Goal: Book appointment/travel/reservation

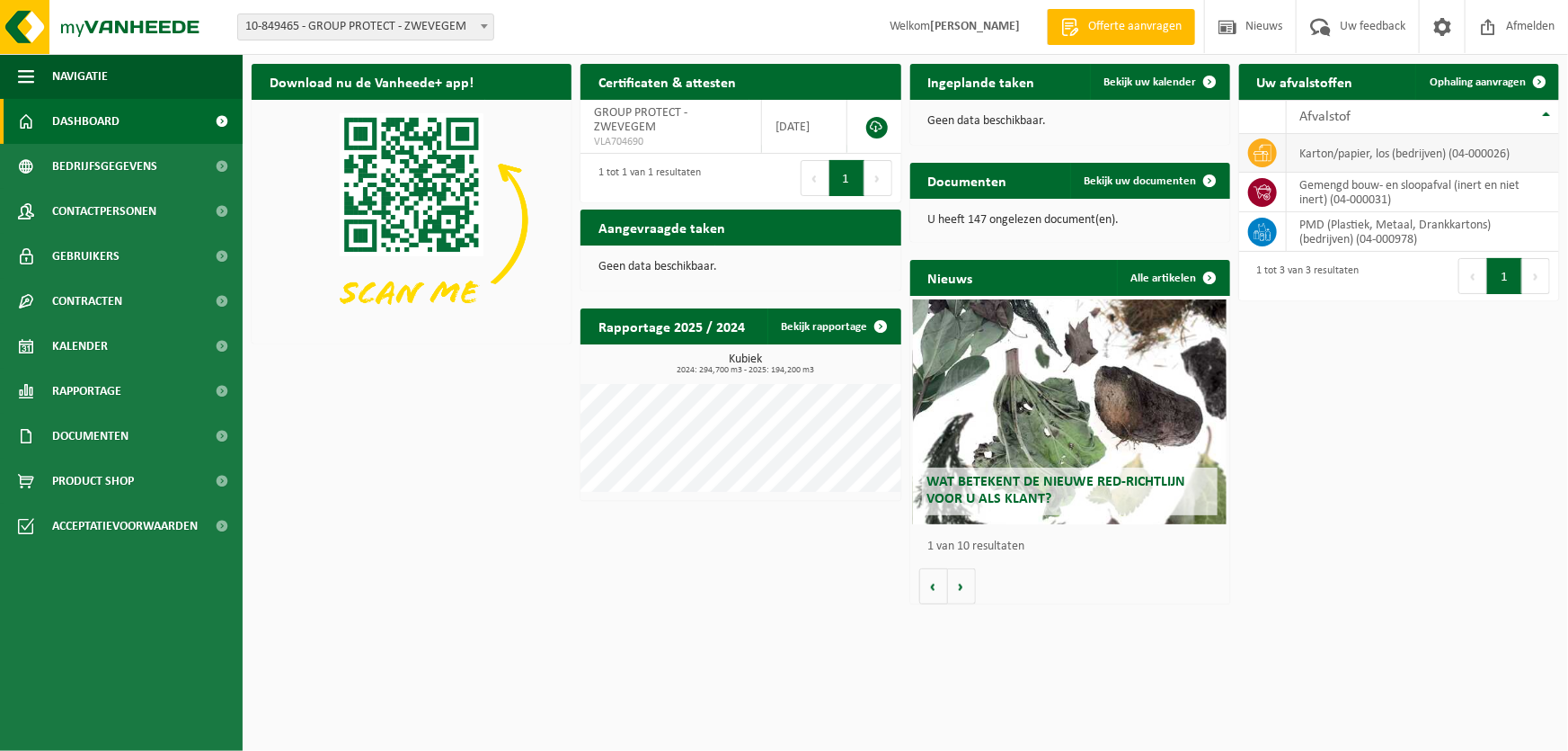
click at [1352, 152] on td "karton/papier, los (bedrijven) (04-000026)" at bounding box center [1422, 153] width 272 height 39
click at [1494, 82] on span "Ophaling aanvragen" at bounding box center [1477, 82] width 96 height 12
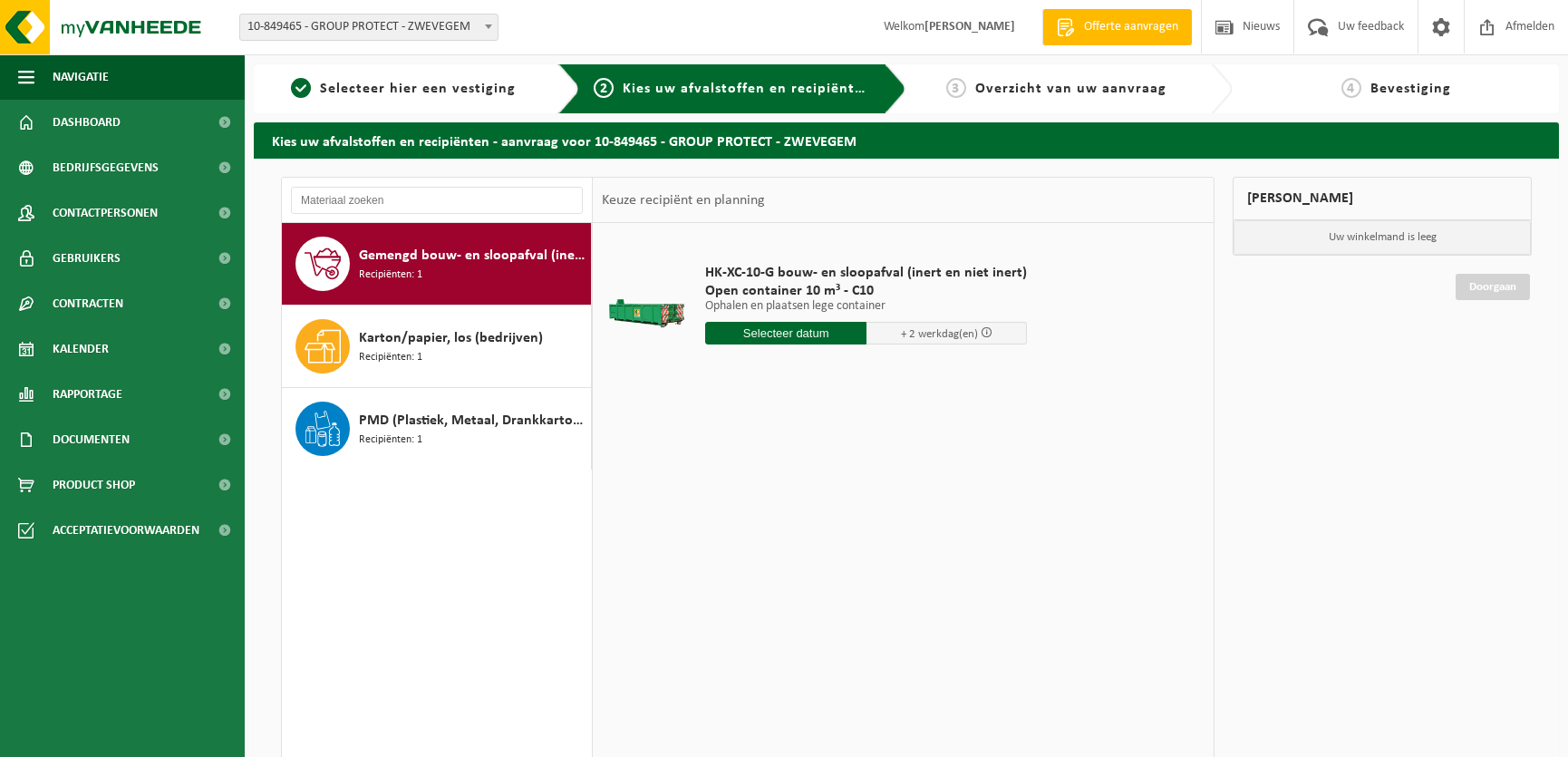
click at [836, 335] on input "text" at bounding box center [786, 333] width 161 height 22
click at [784, 520] on div "20" at bounding box center [786, 522] width 31 height 29
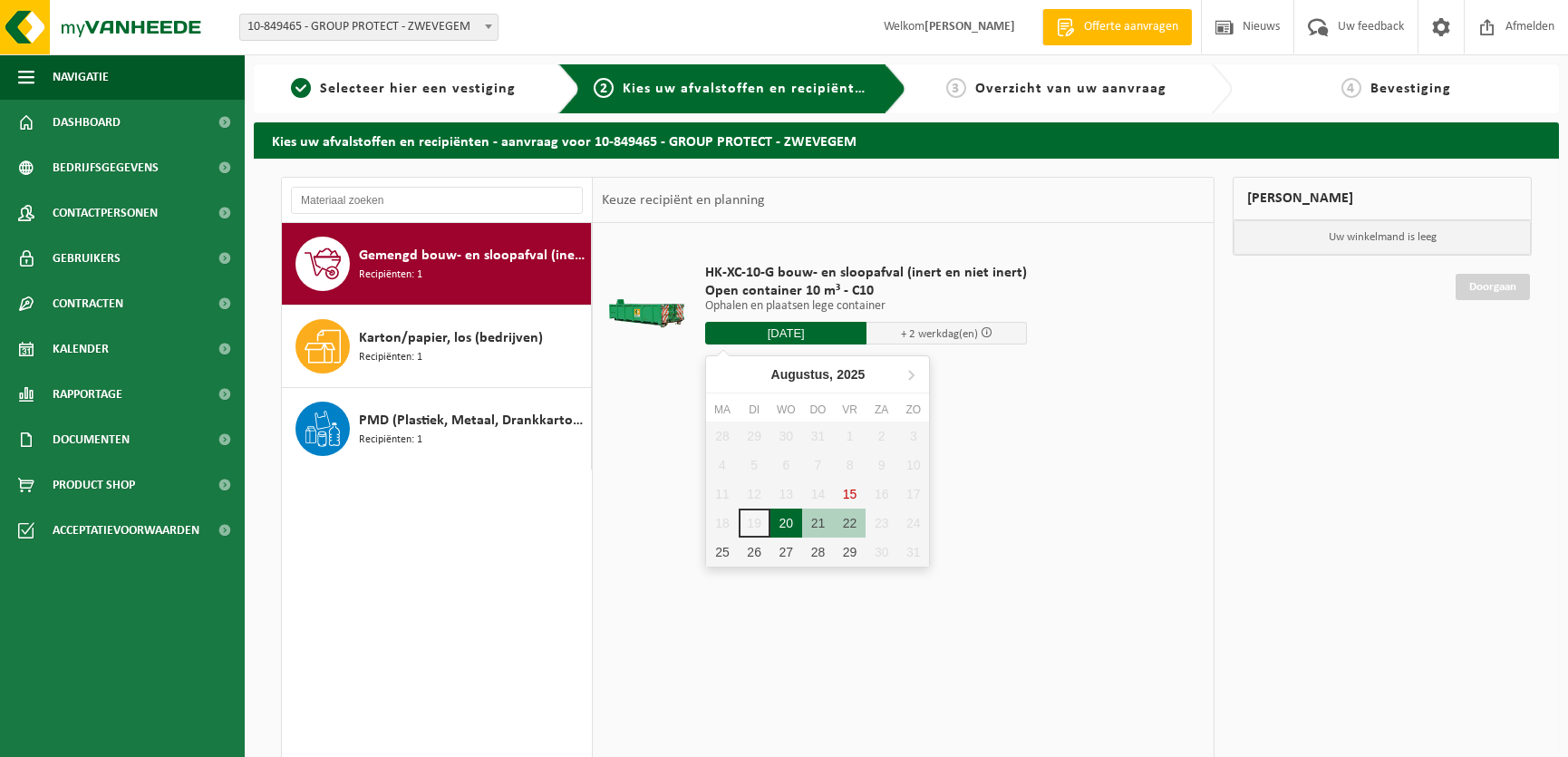
type input "Van 2025-08-20"
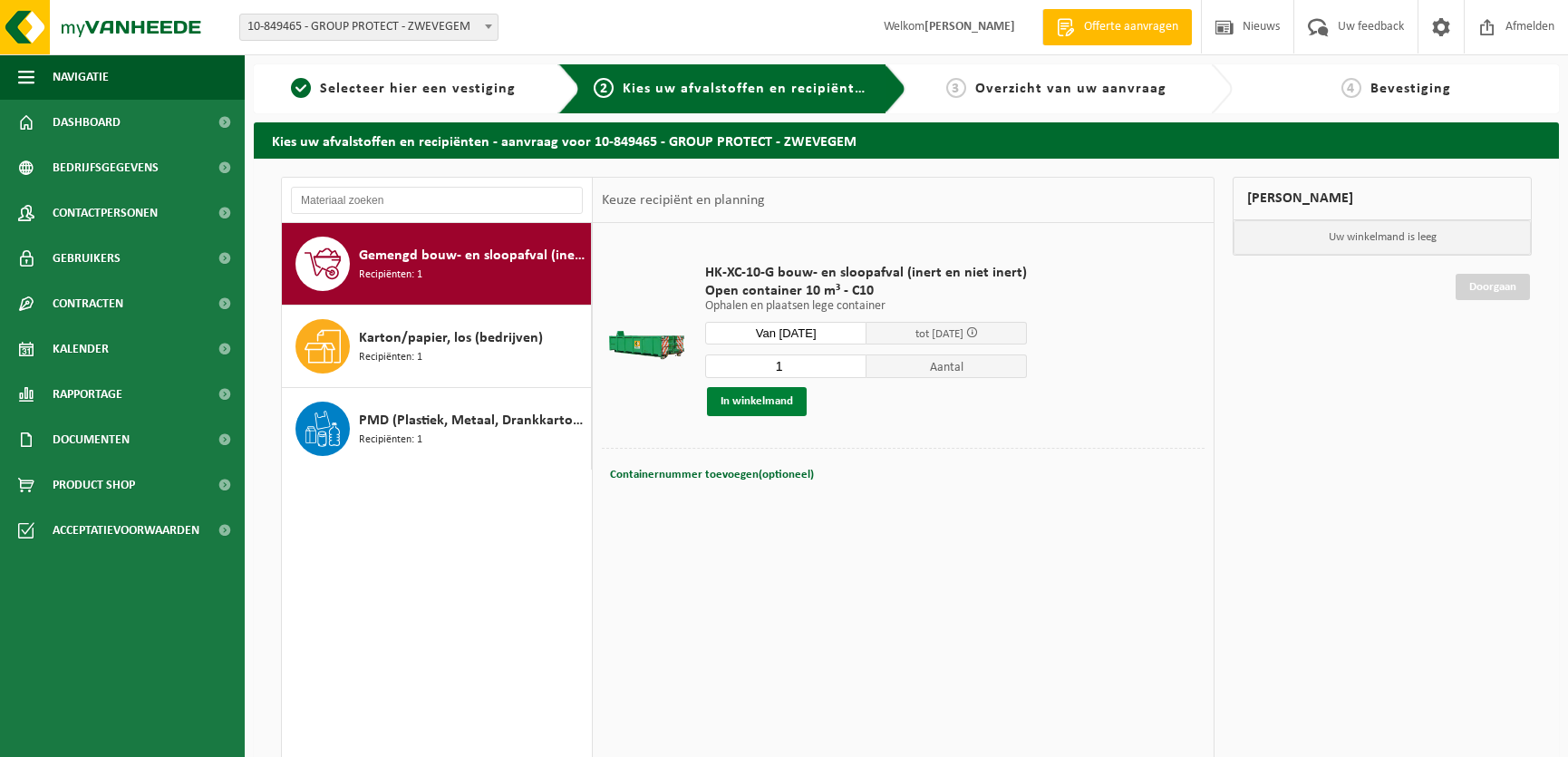
click at [778, 401] on button "In winkelmand" at bounding box center [757, 401] width 100 height 29
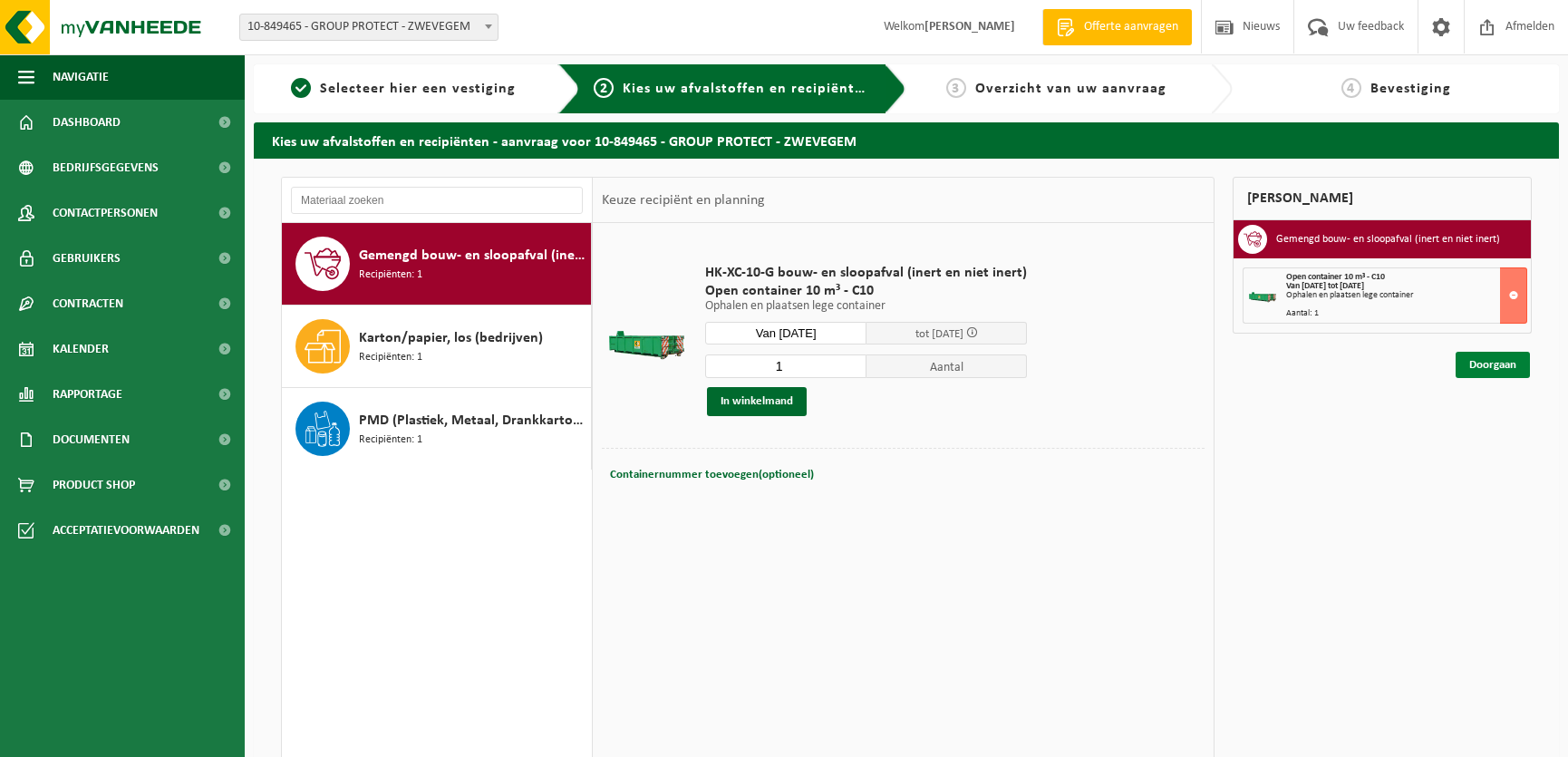
click at [1475, 368] on link "Doorgaan" at bounding box center [1493, 365] width 74 height 26
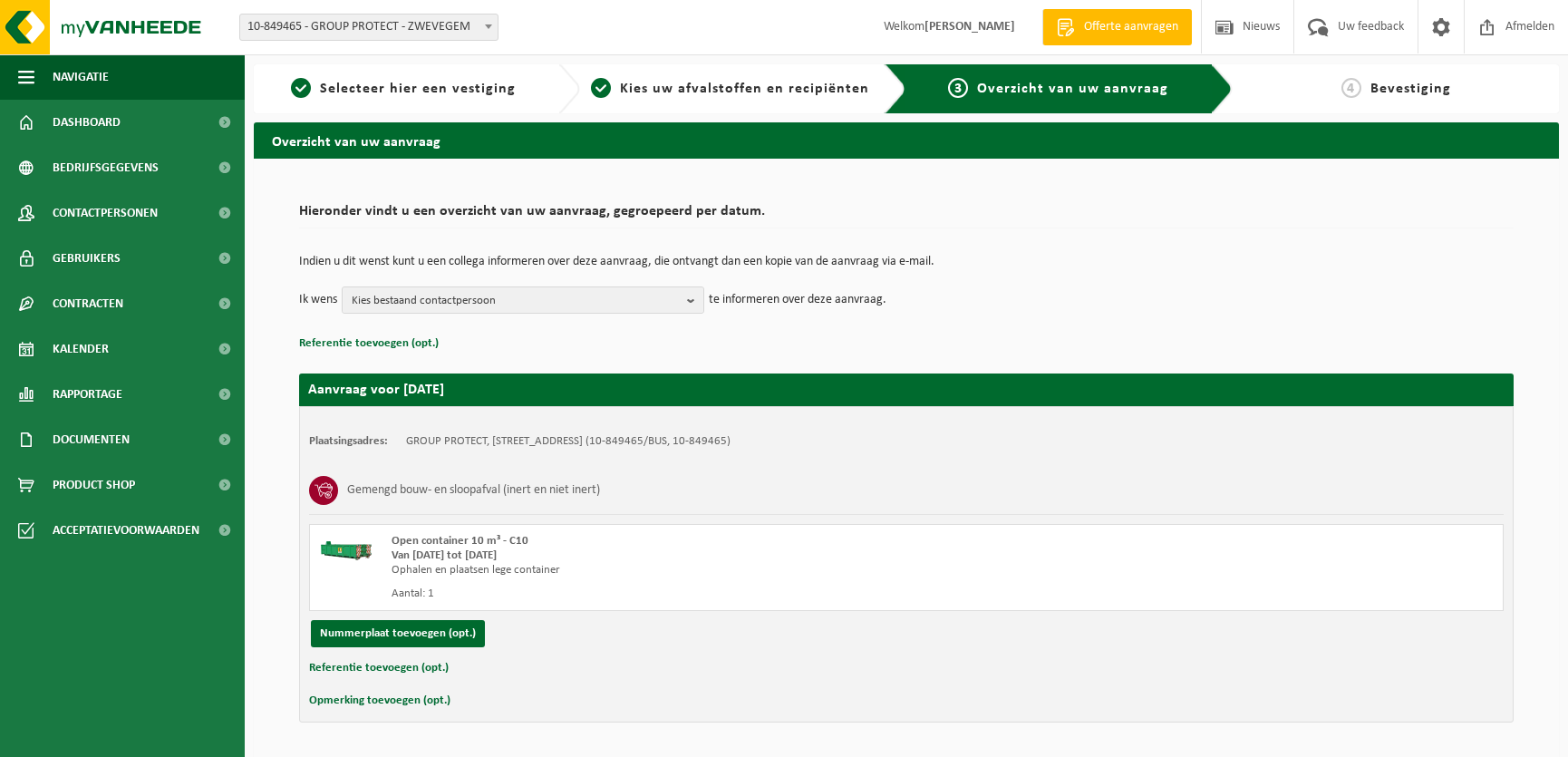
scroll to position [56, 0]
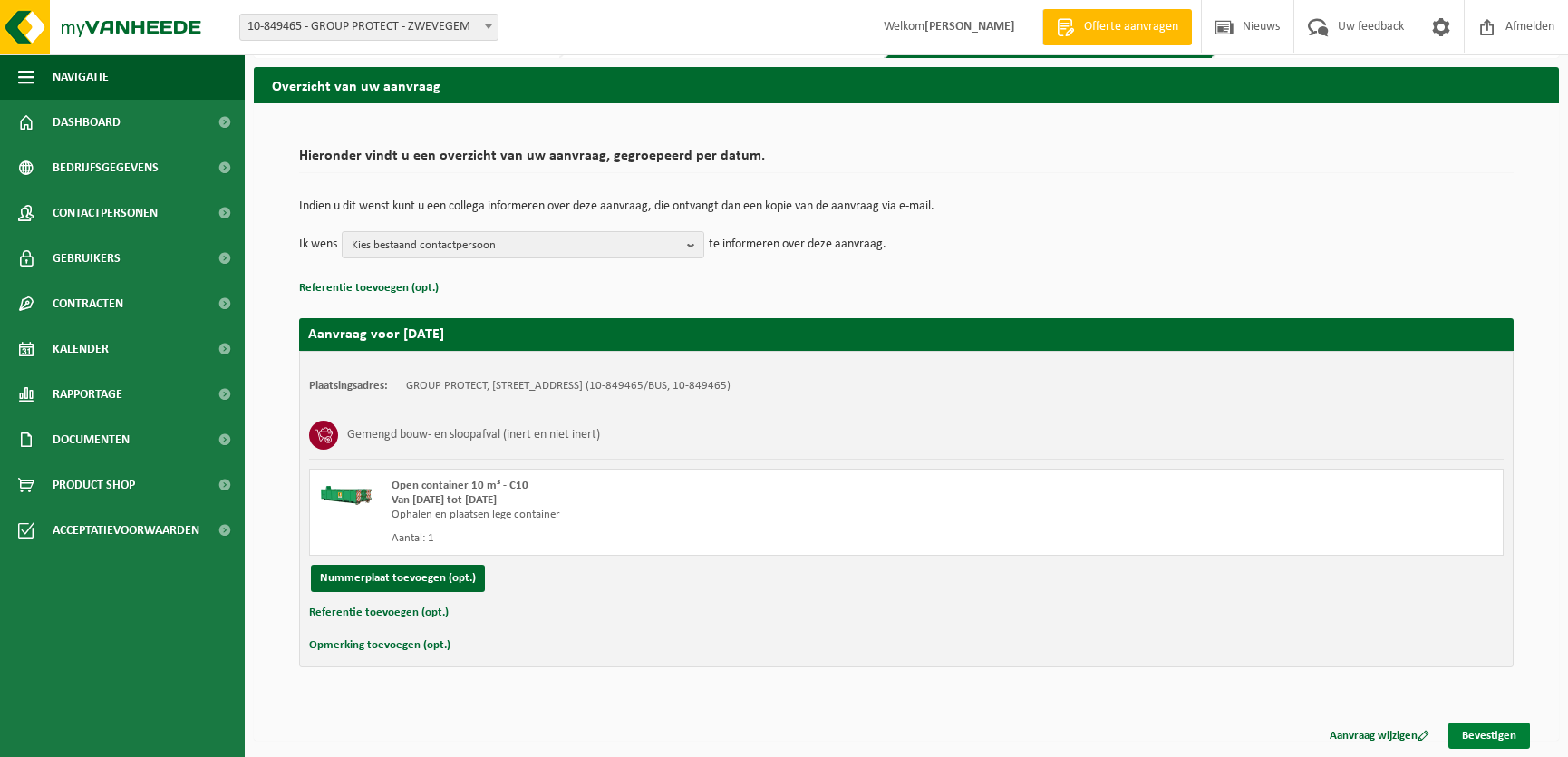
click at [1493, 734] on link "Bevestigen" at bounding box center [1489, 736] width 81 height 26
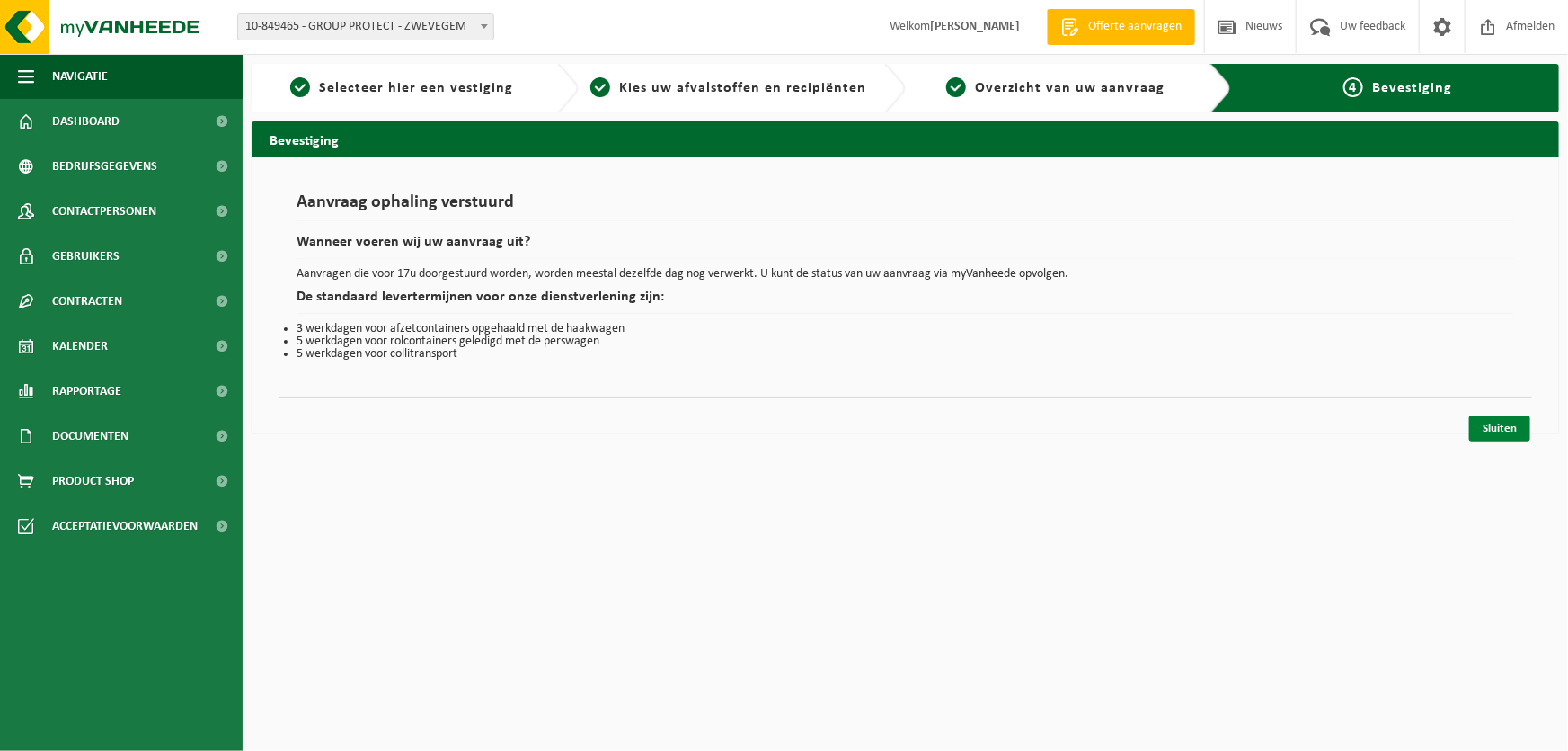
click at [1491, 427] on link "Sluiten" at bounding box center [1499, 428] width 61 height 26
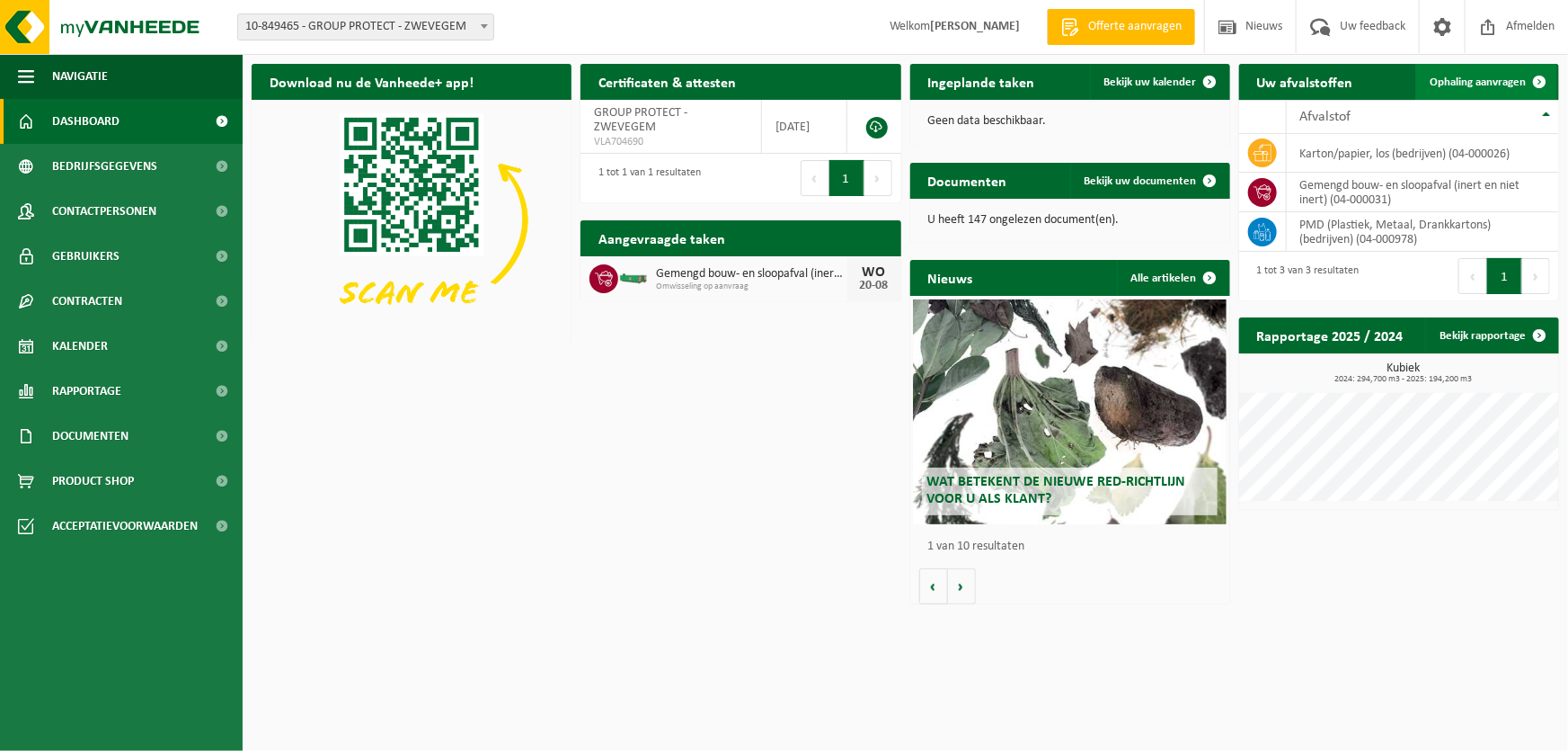
click at [1464, 73] on link "Ophaling aanvragen" at bounding box center [1485, 82] width 142 height 36
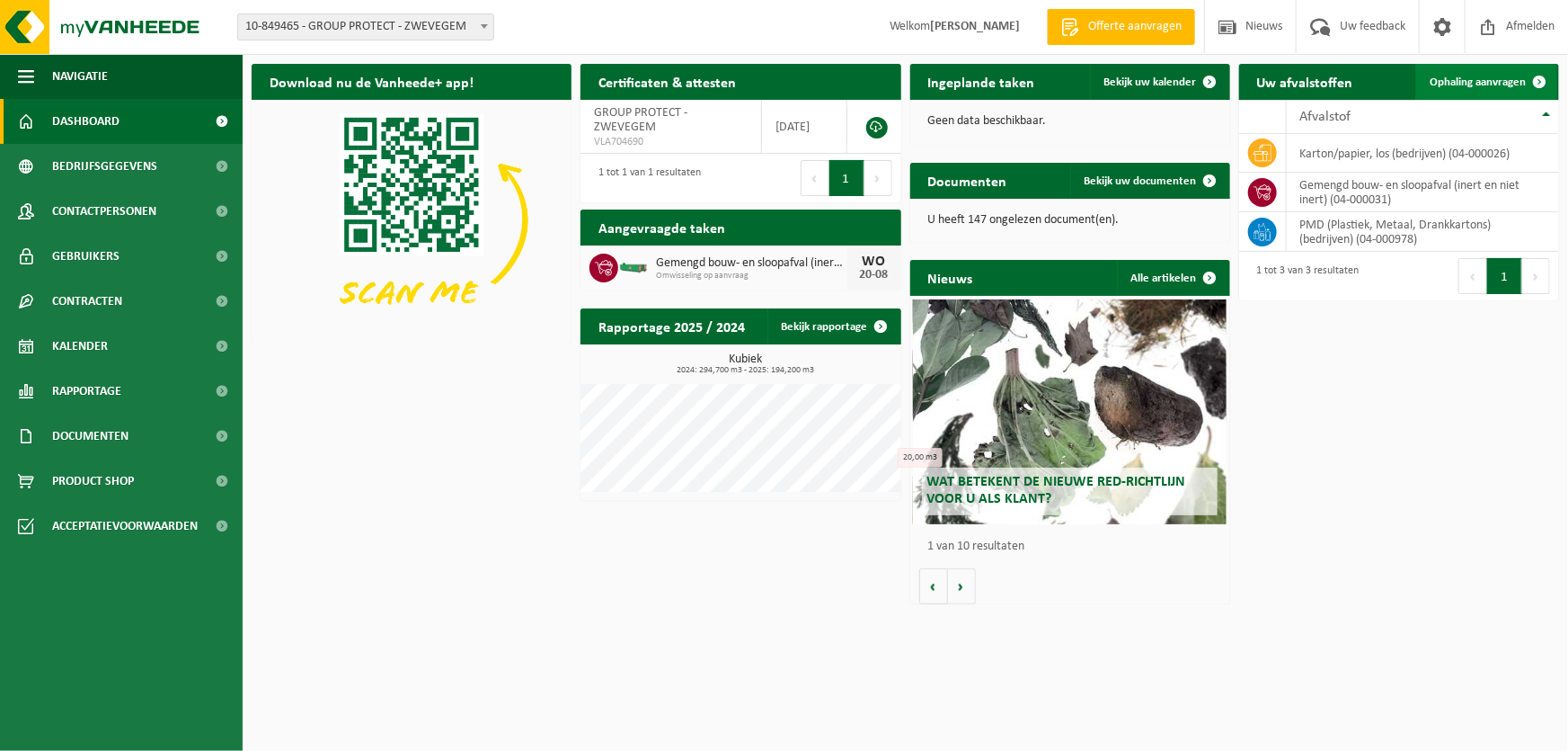
click at [1455, 73] on link "Ophaling aanvragen" at bounding box center [1485, 82] width 142 height 36
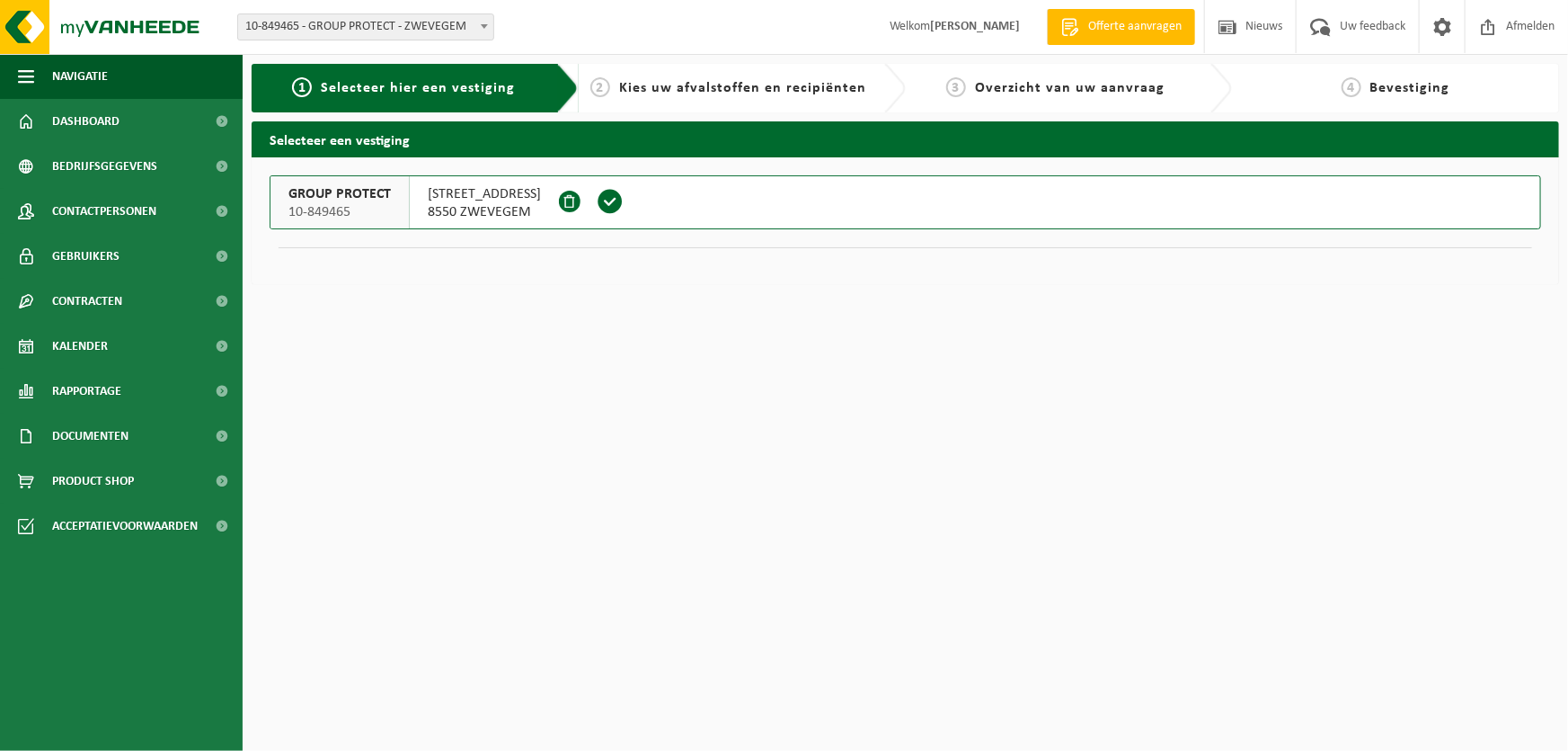
click at [1086, 197] on button "GROUP PROTECT 10-849465 [STREET_ADDRESS]" at bounding box center [906, 202] width 1272 height 54
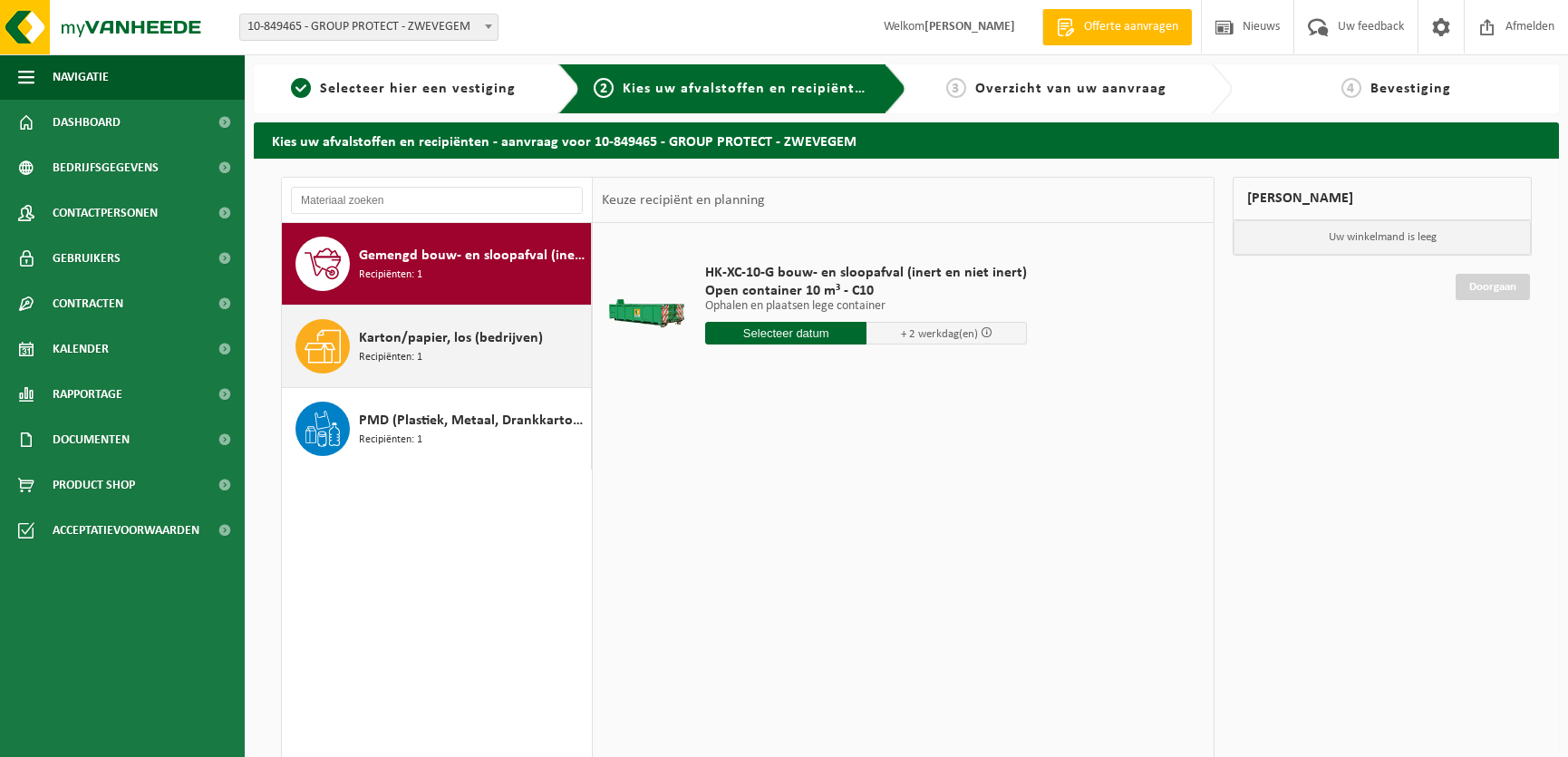
click at [485, 356] on div "Karton/papier, los (bedrijven) Recipiënten: 1" at bounding box center [473, 346] width 228 height 55
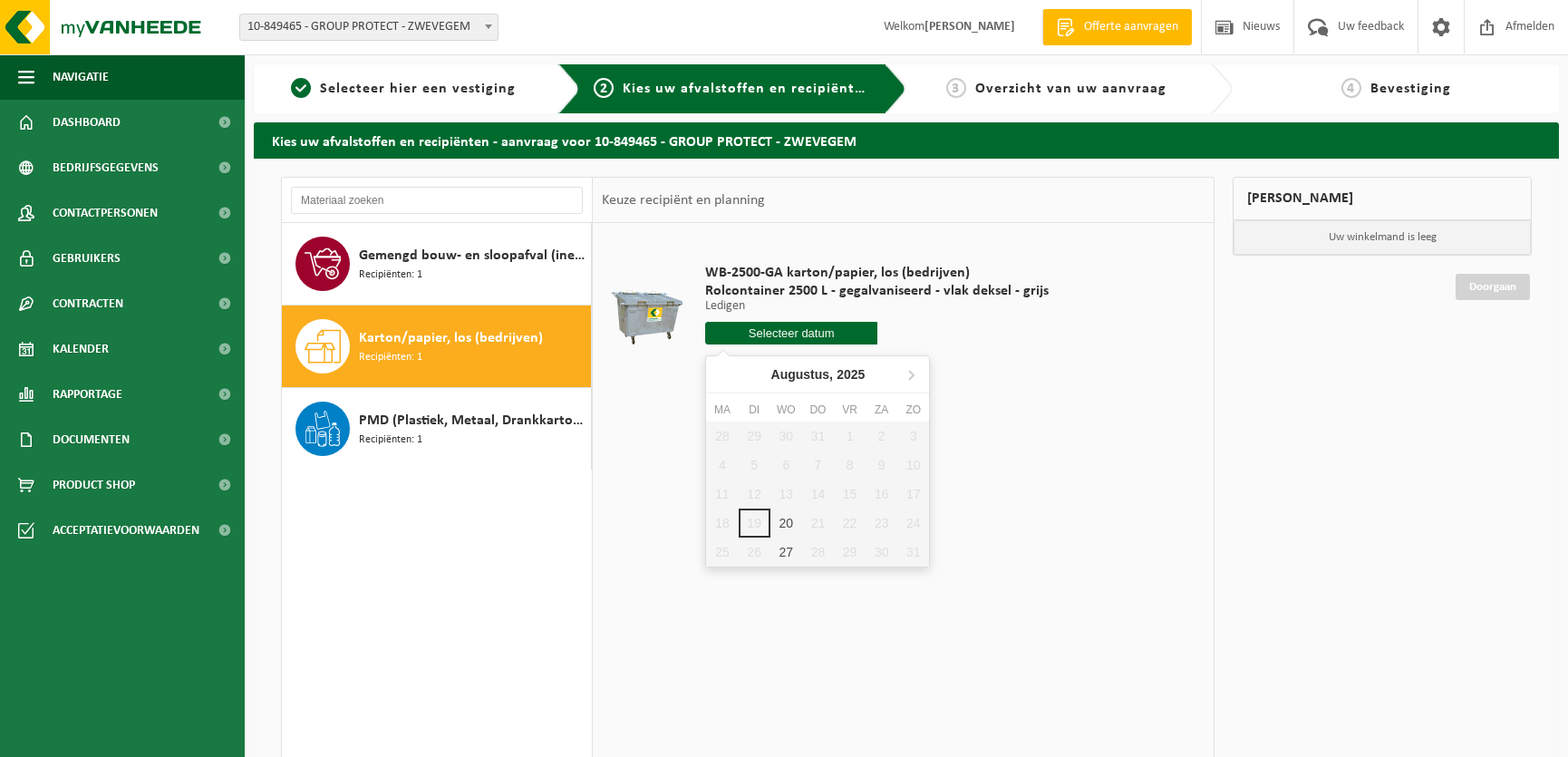
click at [788, 331] on input "text" at bounding box center [791, 333] width 172 height 22
click at [789, 523] on div "20" at bounding box center [786, 522] width 31 height 29
type input "Van 2025-08-20"
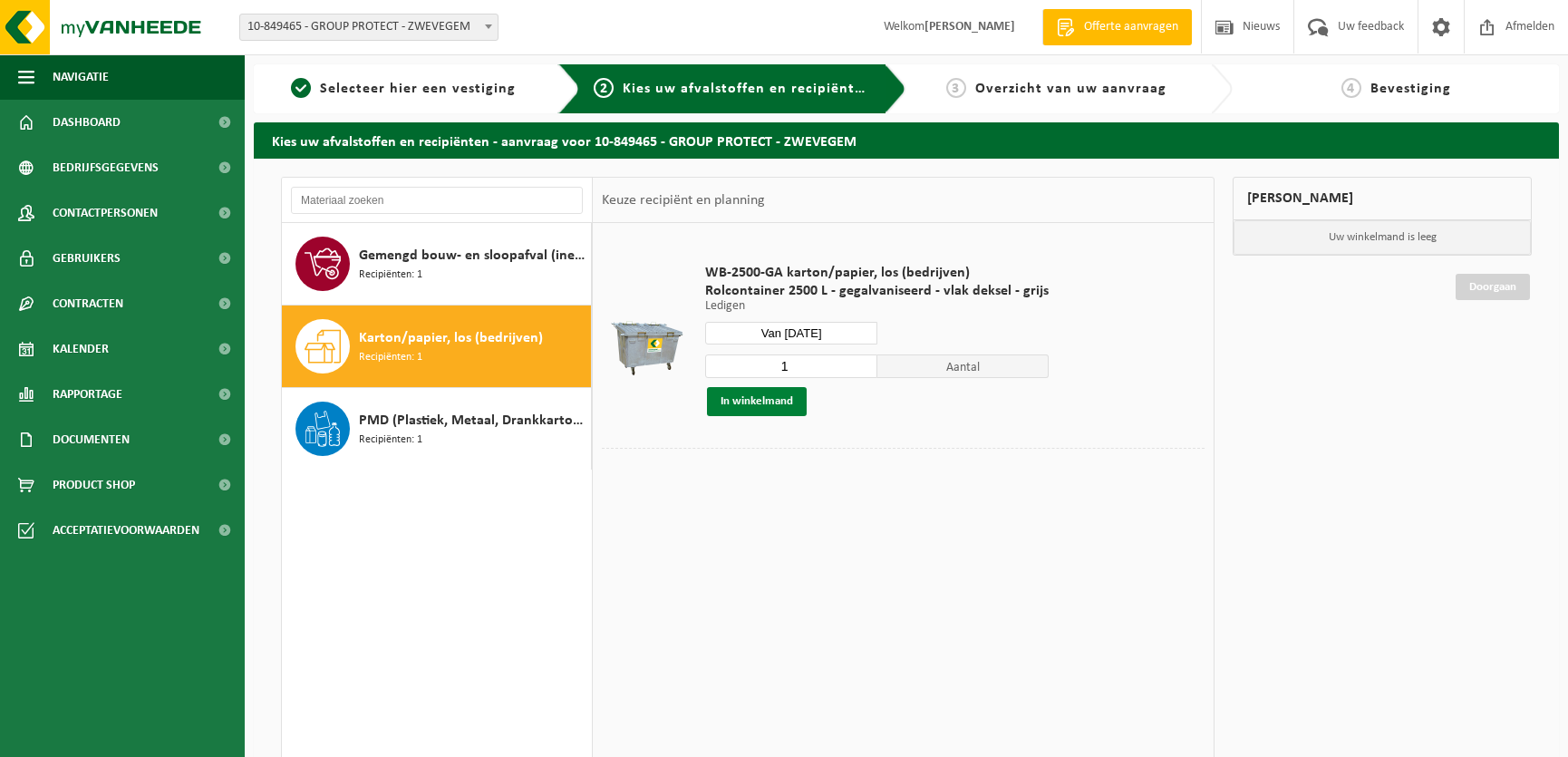
click at [775, 400] on button "In winkelmand" at bounding box center [757, 401] width 100 height 29
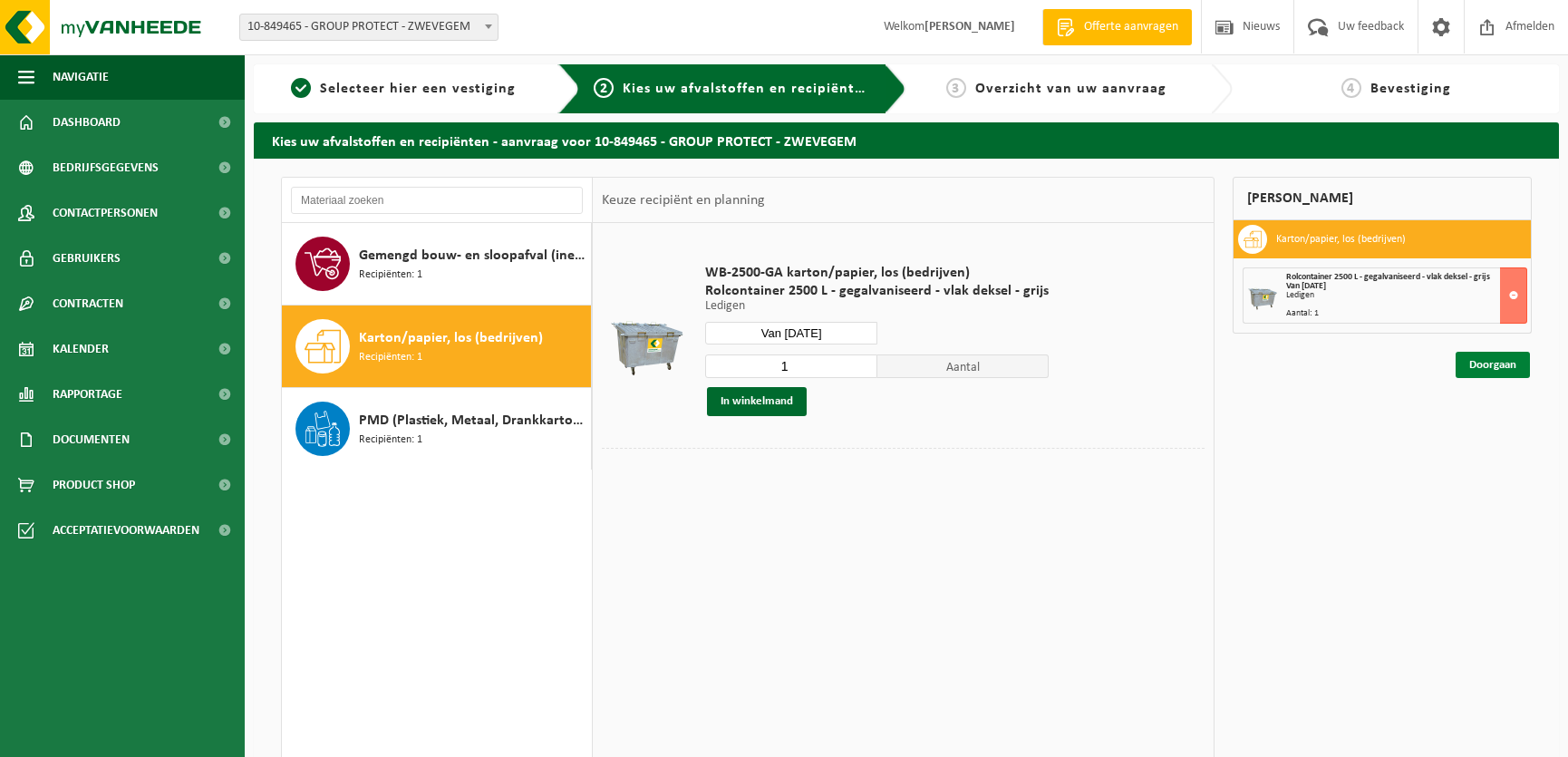
click at [1485, 366] on link "Doorgaan" at bounding box center [1493, 365] width 74 height 26
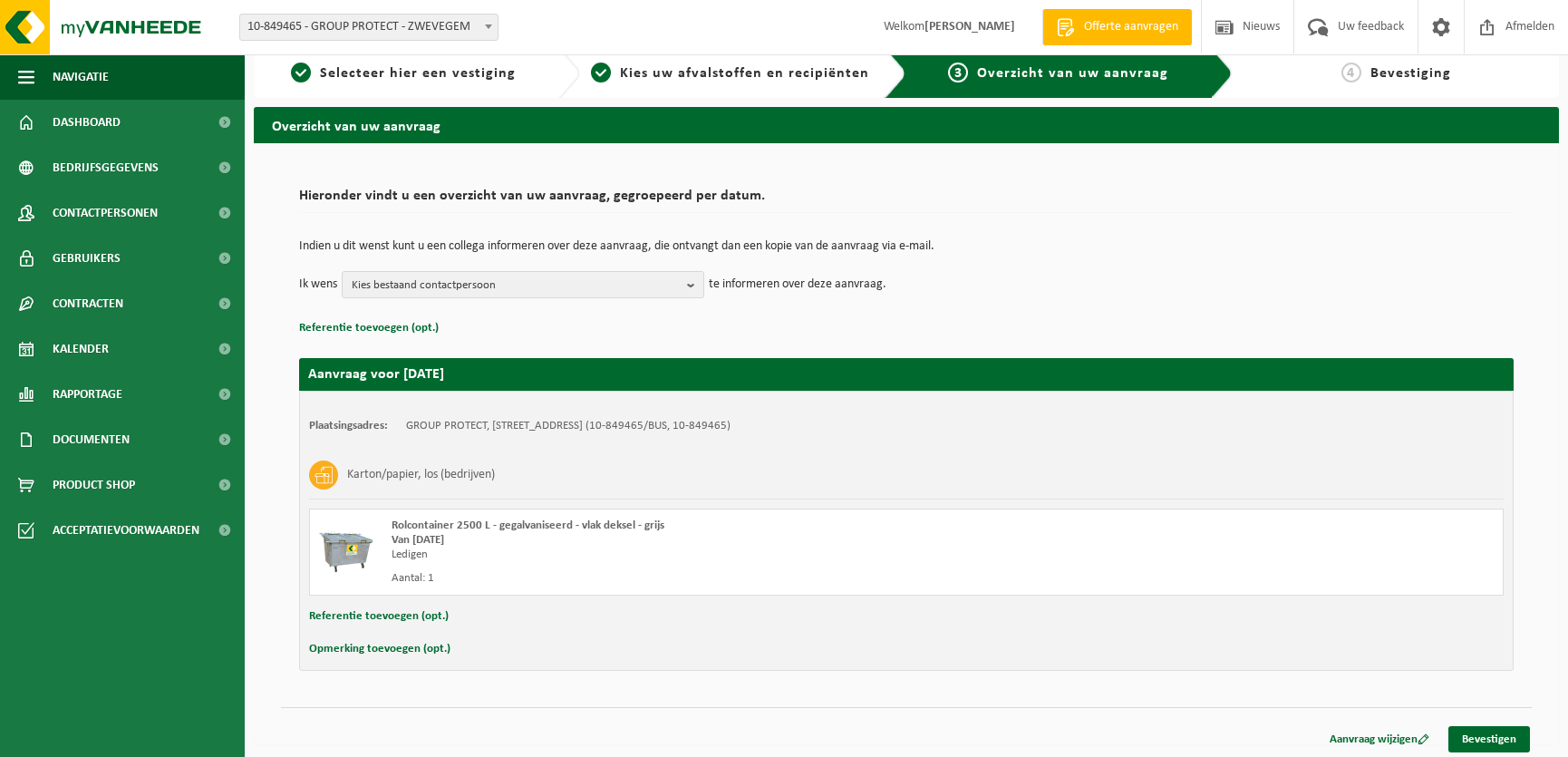
scroll to position [19, 0]
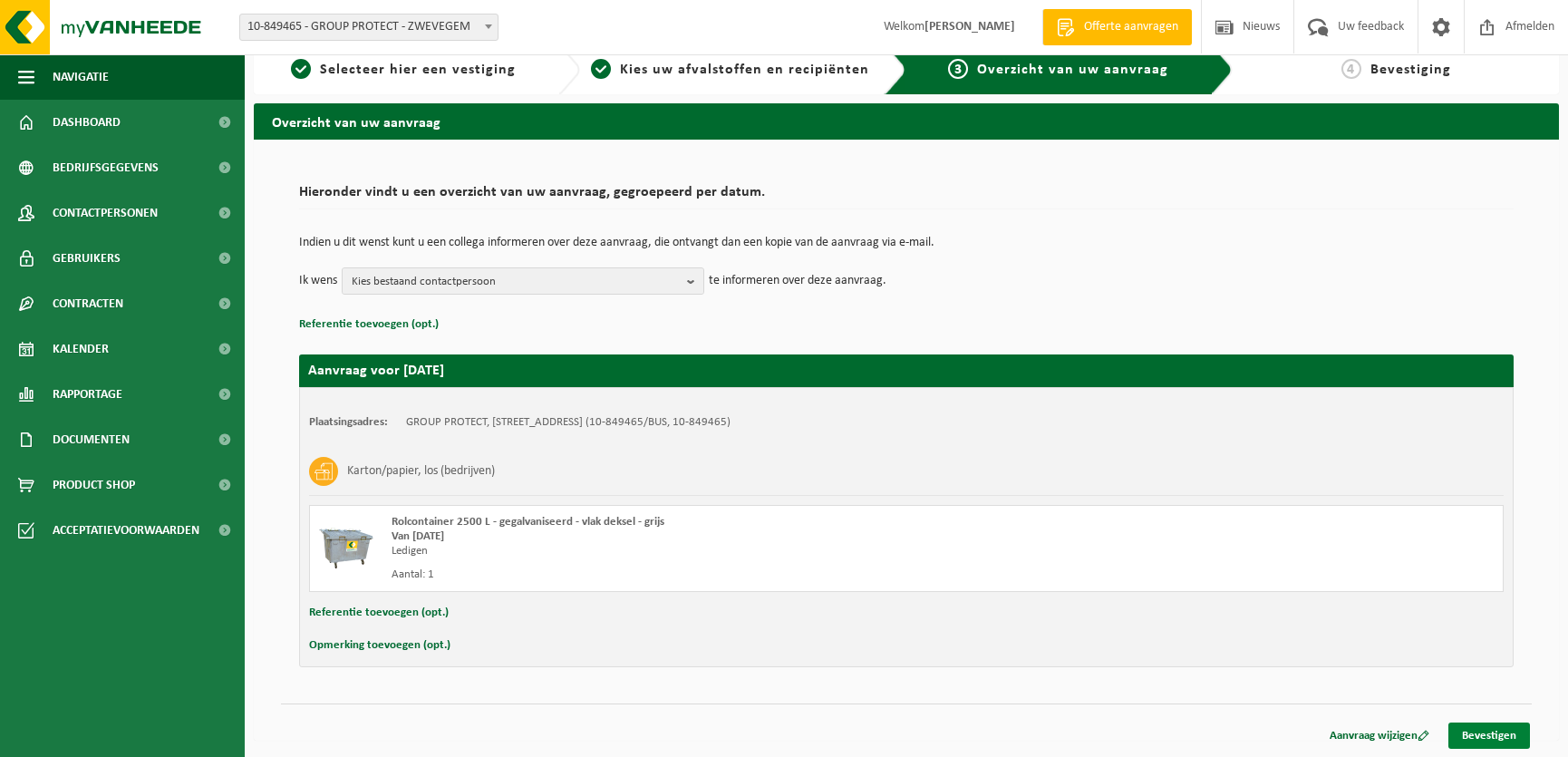
click at [1489, 729] on link "Bevestigen" at bounding box center [1489, 736] width 81 height 26
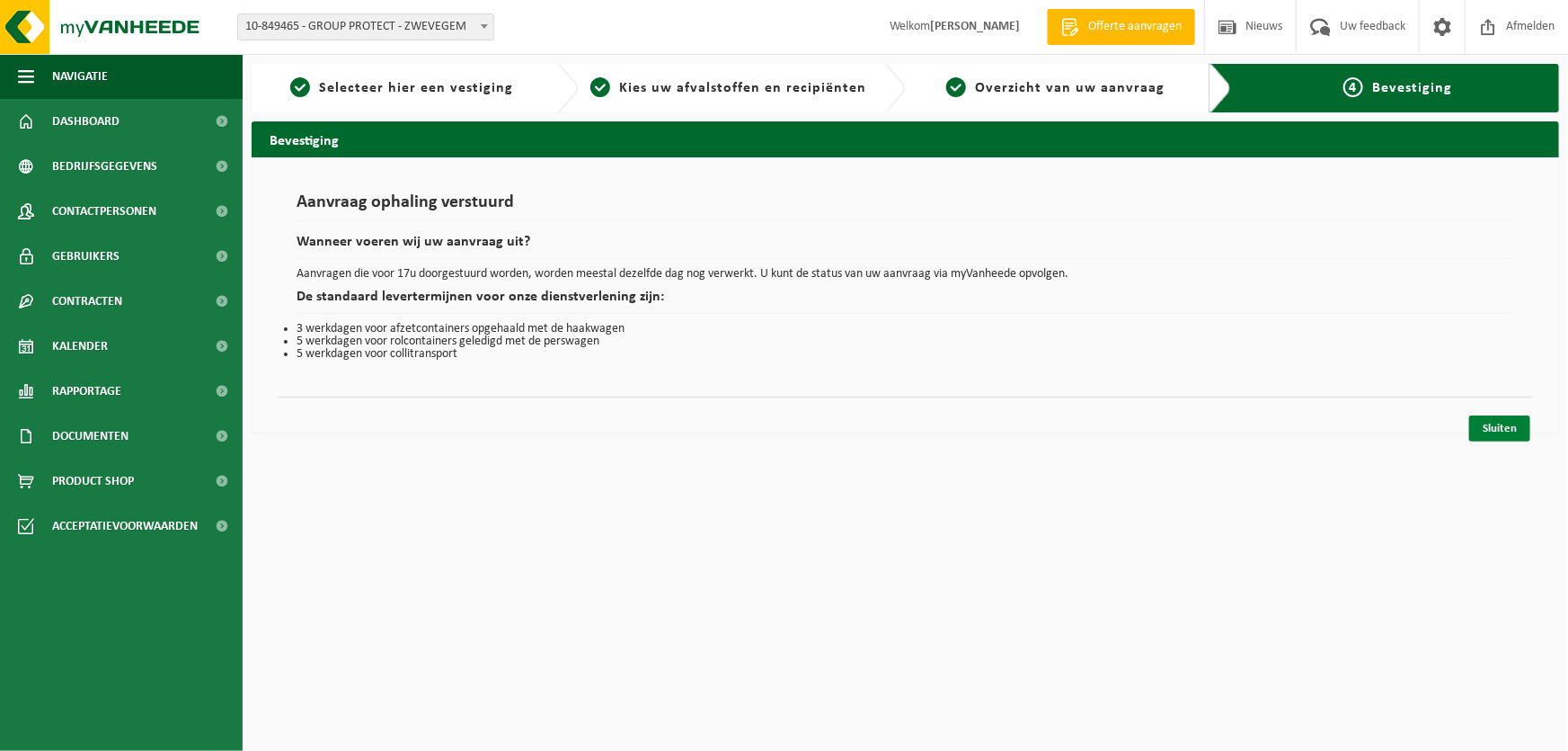
click at [1496, 426] on link "Sluiten" at bounding box center [1499, 428] width 61 height 26
